Goal: Check status: Check status

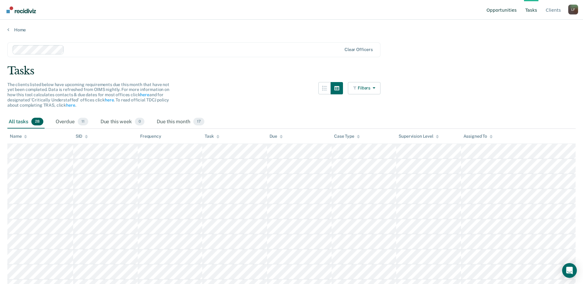
drag, startPoint x: 504, startPoint y: 10, endPoint x: 502, endPoint y: 13, distance: 3.6
click at [502, 13] on link "Opportunities" at bounding box center [501, 10] width 33 height 20
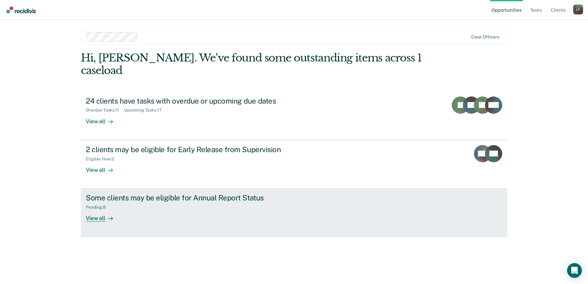
click at [140, 193] on div "Some clients may be eligible for Annual Report Status" at bounding box center [194, 197] width 216 height 9
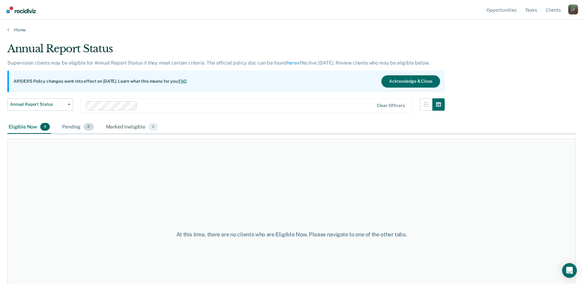
click at [87, 130] on span "8" at bounding box center [89, 127] width 10 height 8
